Goal: Information Seeking & Learning: Learn about a topic

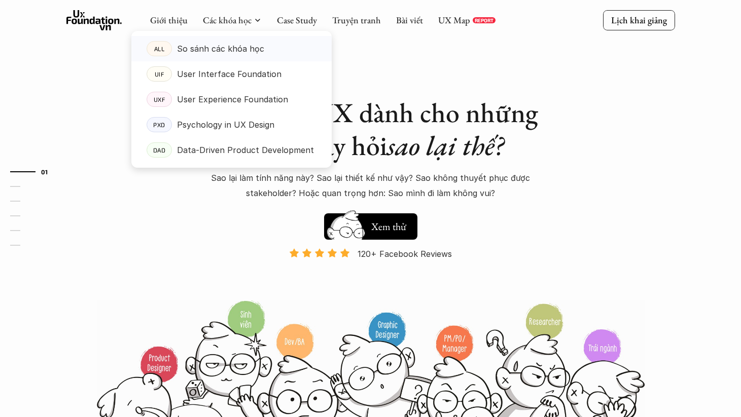
click at [226, 52] on p "So sánh các khóa học" at bounding box center [220, 48] width 87 height 15
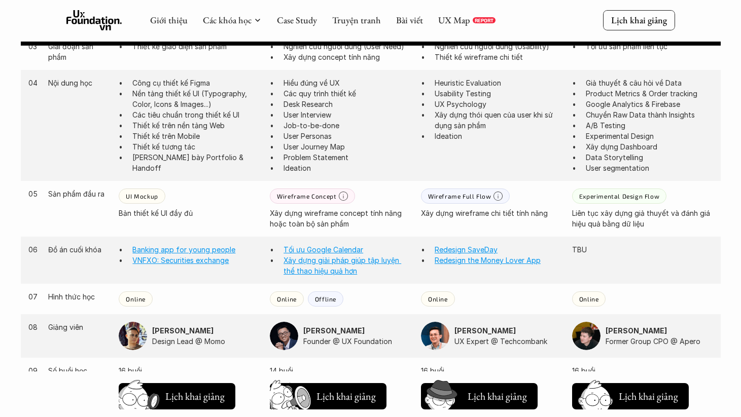
scroll to position [764, 0]
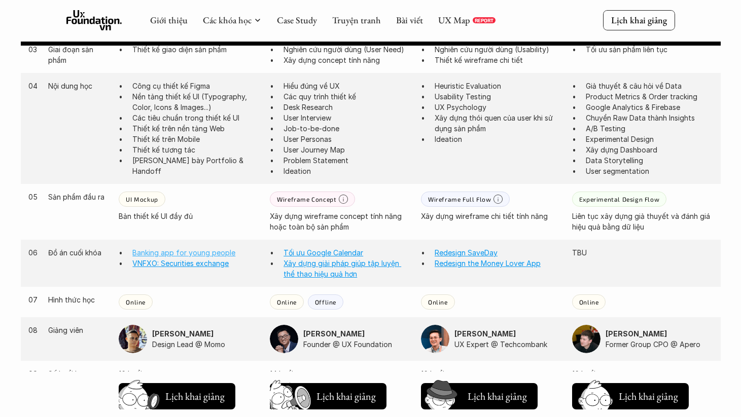
click at [208, 251] on link "Banking app for young people" at bounding box center [183, 252] width 103 height 9
click at [313, 253] on link "Tối ưu Google Calendar" at bounding box center [323, 252] width 80 height 9
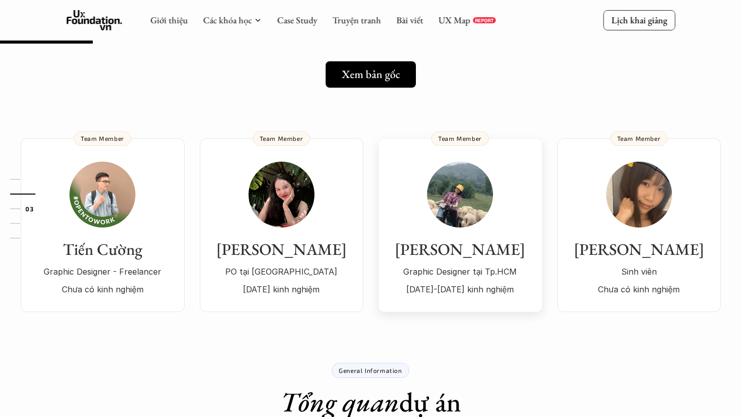
scroll to position [135, 0]
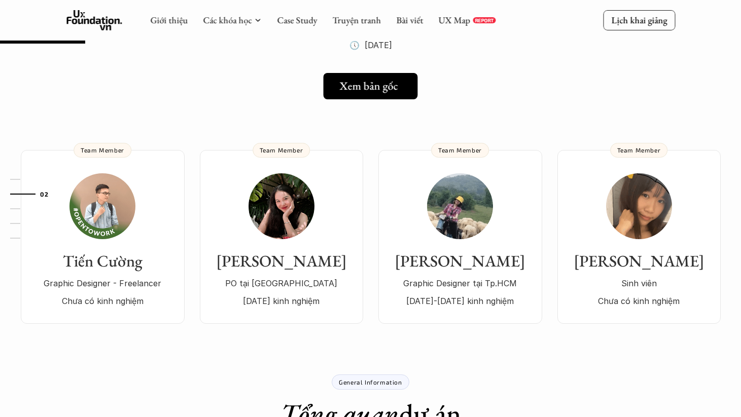
click at [372, 90] on h5 "Xem bản gốc" at bounding box center [369, 86] width 58 height 13
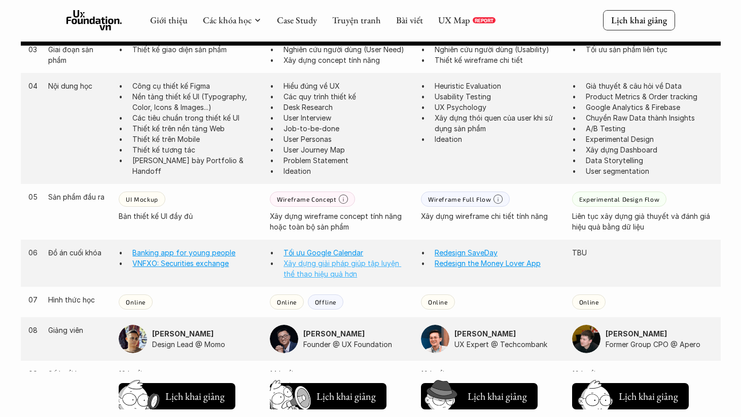
click at [336, 275] on link "Xây dựng giải pháp giúp tập luyện thể thao hiệu quả hơn" at bounding box center [342, 268] width 118 height 19
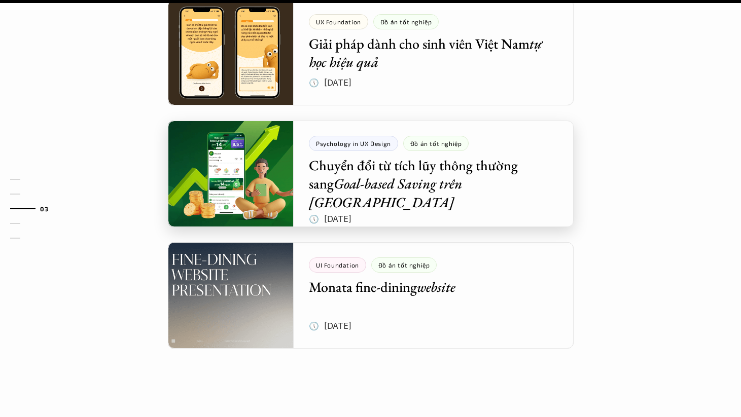
scroll to position [1121, 0]
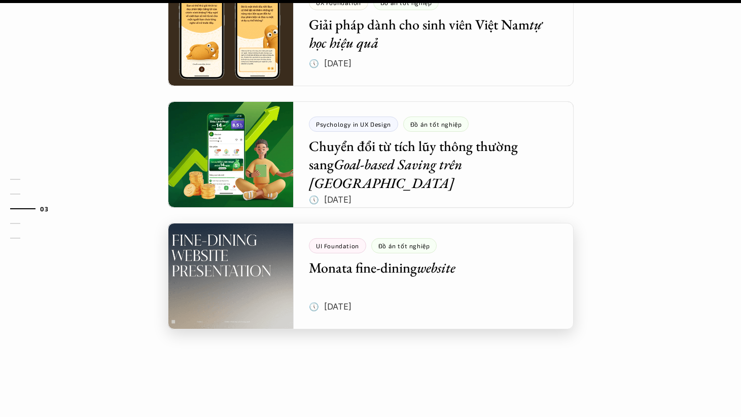
click at [332, 276] on div at bounding box center [370, 276] width 405 height 106
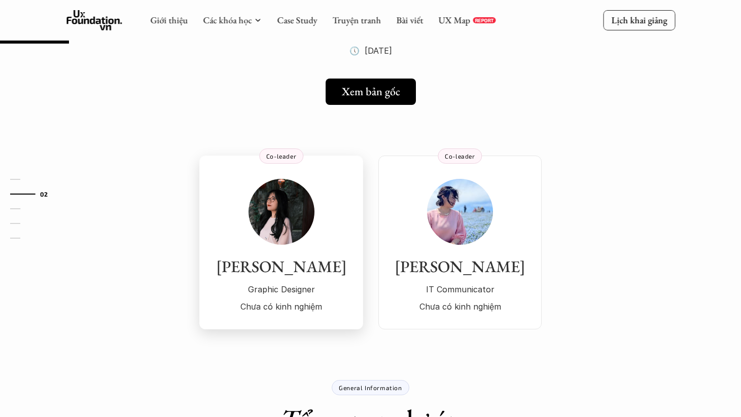
scroll to position [52, 0]
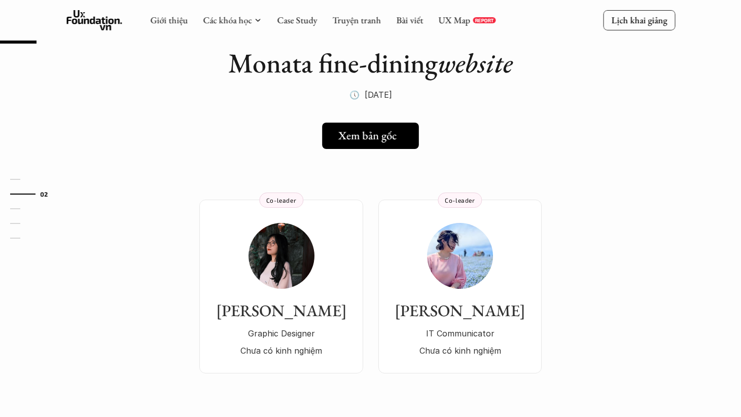
click at [379, 139] on h5 "Xem bản gốc" at bounding box center [367, 135] width 58 height 13
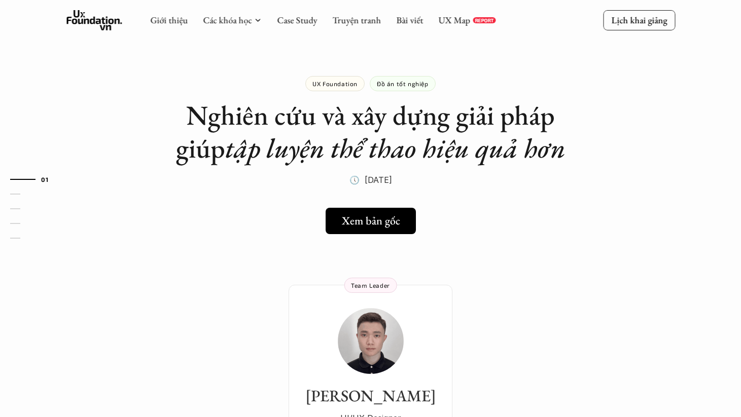
scroll to position [764, 0]
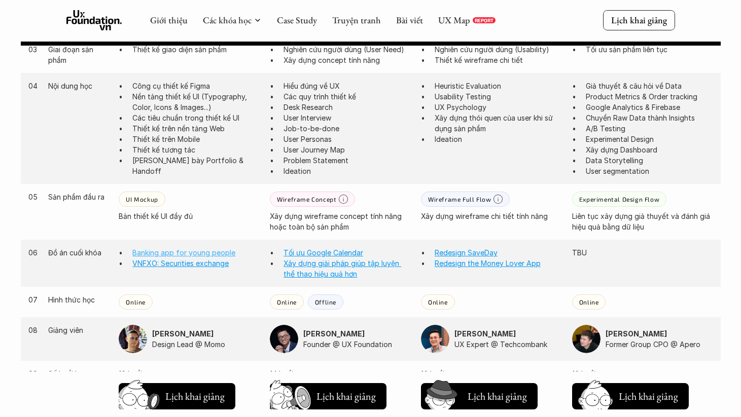
click at [174, 254] on link "Banking app for young people" at bounding box center [183, 252] width 103 height 9
click at [165, 265] on link "VNFXO: Securities exchange" at bounding box center [180, 263] width 96 height 9
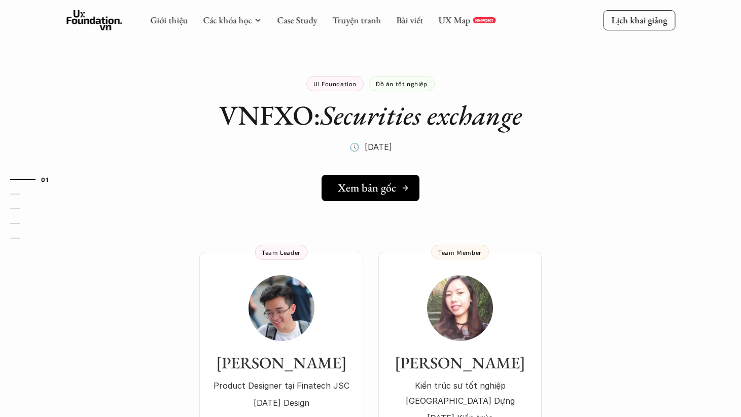
click at [375, 196] on link "Xem bản gốc" at bounding box center [370, 188] width 98 height 26
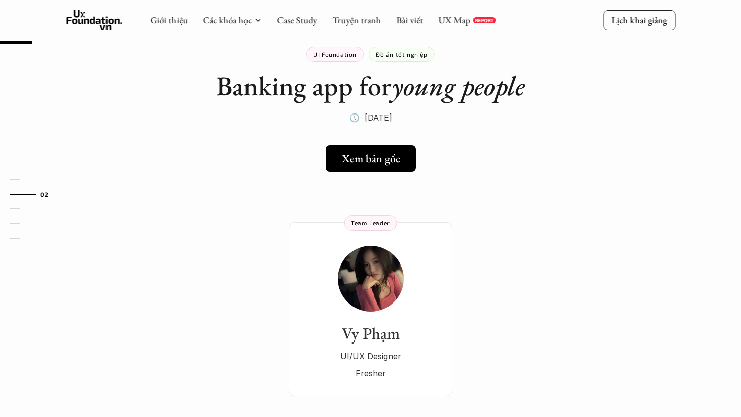
scroll to position [2, 0]
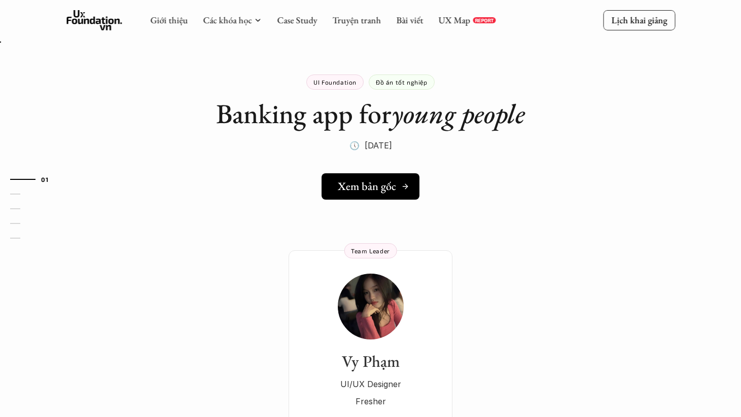
click at [374, 193] on h5 "Xem bản gốc" at bounding box center [367, 186] width 58 height 13
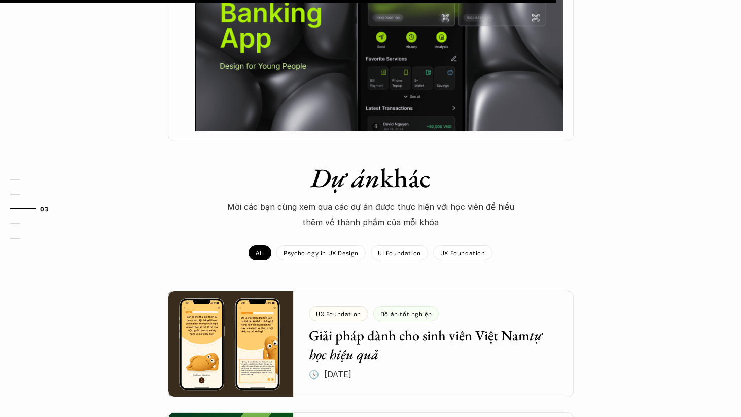
scroll to position [714, 0]
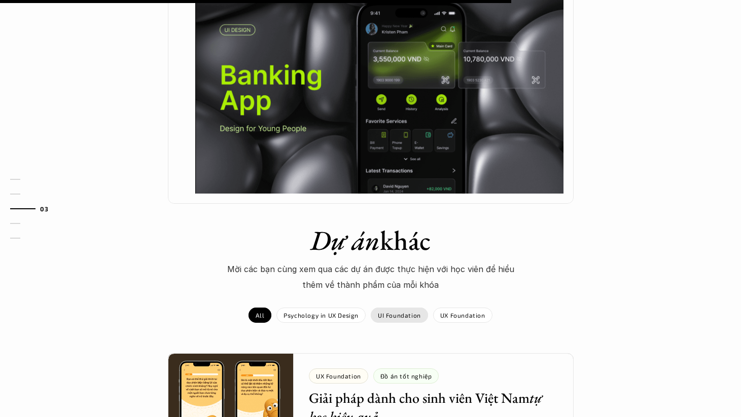
click at [409, 312] on p "UI Foundation" at bounding box center [399, 315] width 43 height 7
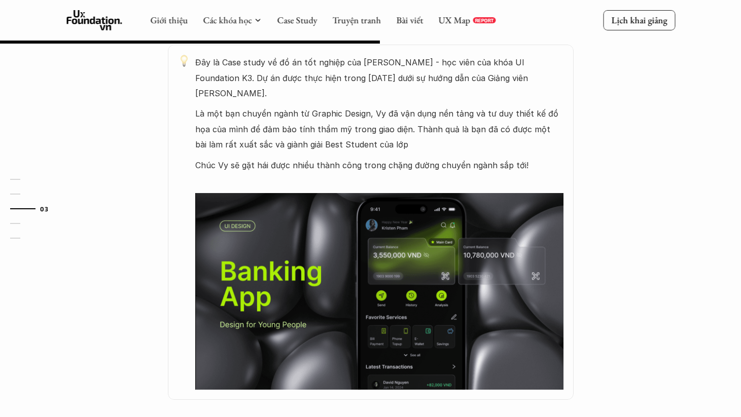
scroll to position [506, 0]
